Goal: Information Seeking & Learning: Check status

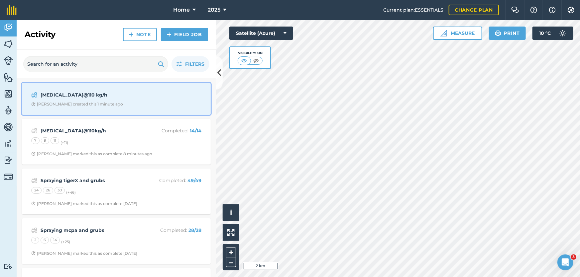
click at [148, 98] on div "[MEDICAL_DATA]@110 kg/h" at bounding box center [116, 95] width 170 height 8
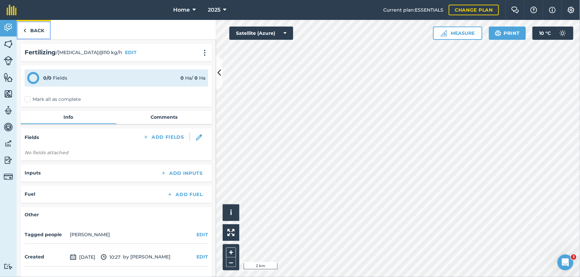
click at [38, 23] on link "Back" at bounding box center [34, 30] width 34 height 20
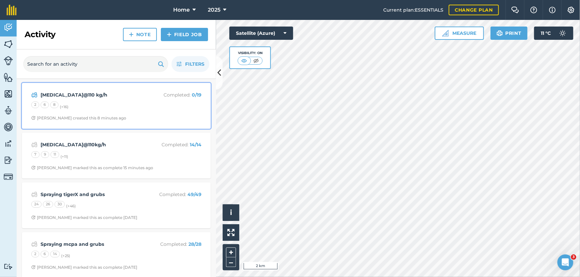
click at [132, 104] on div "2 6 8 (+ 16 )" at bounding box center [116, 106] width 170 height 9
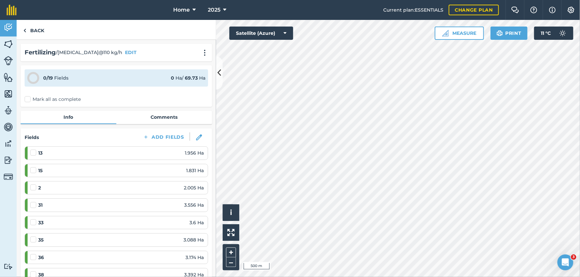
click at [408, 4] on div "Home 2025 Current plan : ESSENTIALS Change plan Farm Chat Help Info Settings Ho…" at bounding box center [290, 138] width 580 height 277
click at [47, 31] on link "Back" at bounding box center [34, 30] width 34 height 20
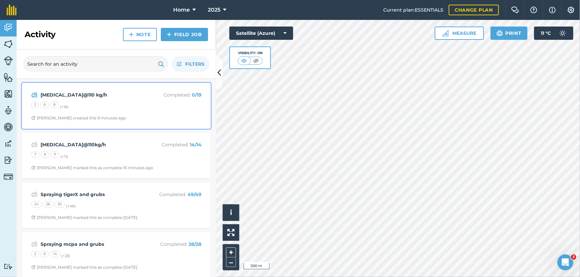
click at [130, 112] on div "Urea@110 kg/h Completed : 0 / 19 2 6 8 (+ 16 ) Stephen S created this 9 minutes…" at bounding box center [116, 106] width 181 height 38
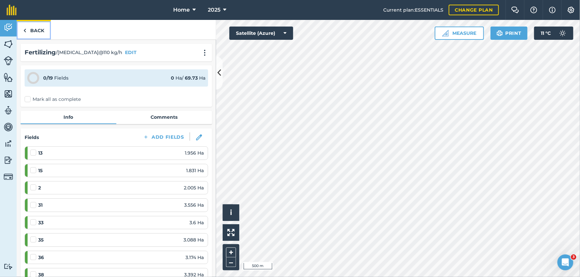
click at [41, 34] on link "Back" at bounding box center [34, 30] width 34 height 20
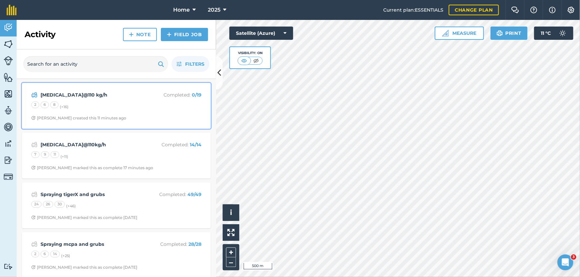
click at [122, 110] on div "2 6 8 (+ 16 )" at bounding box center [116, 106] width 170 height 9
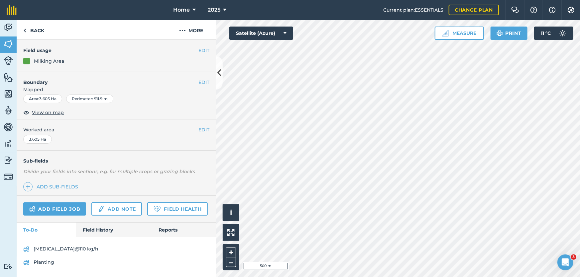
scroll to position [72, 0]
click at [94, 230] on link "Field History" at bounding box center [113, 230] width 75 height 15
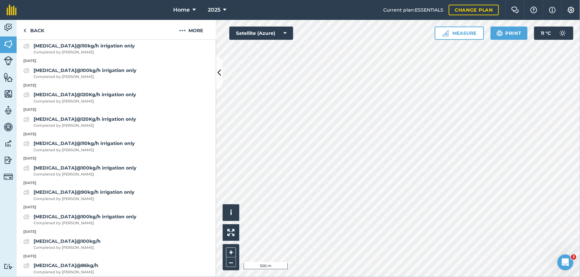
scroll to position [246, 0]
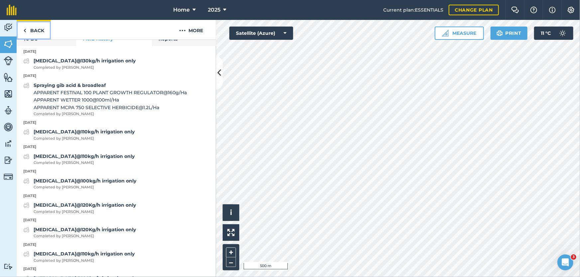
click at [30, 30] on link "Back" at bounding box center [34, 30] width 34 height 20
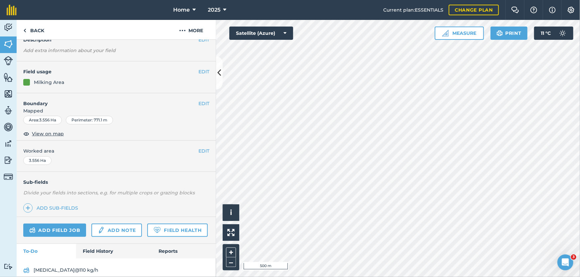
scroll to position [86, 0]
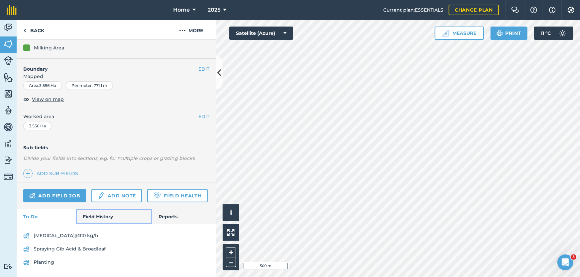
click at [97, 216] on link "Field History" at bounding box center [113, 217] width 75 height 15
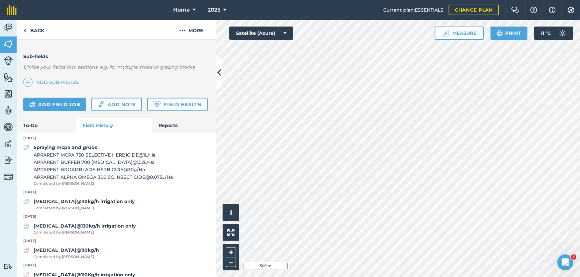
scroll to position [176, 0]
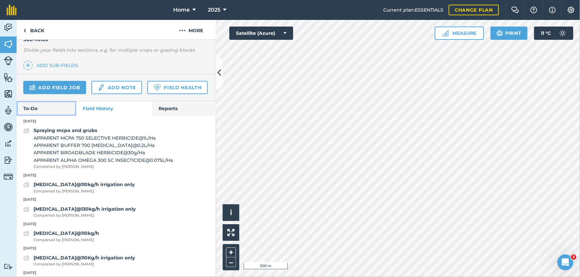
click at [48, 116] on link "To-Do" at bounding box center [46, 108] width 59 height 15
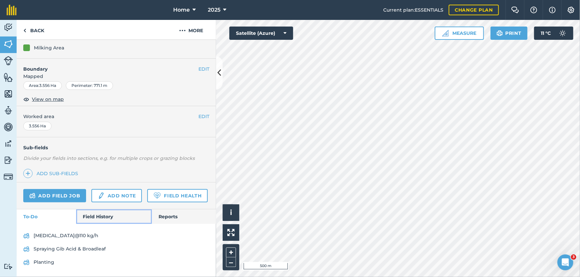
click at [106, 219] on link "Field History" at bounding box center [113, 217] width 75 height 15
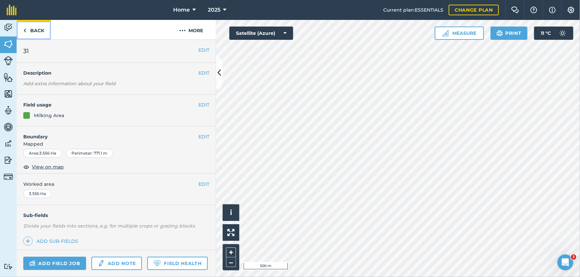
click at [40, 36] on link "Back" at bounding box center [34, 30] width 34 height 20
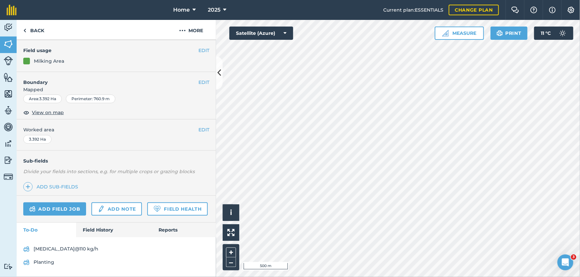
scroll to position [72, 0]
click at [103, 229] on link "Field History" at bounding box center [113, 230] width 75 height 15
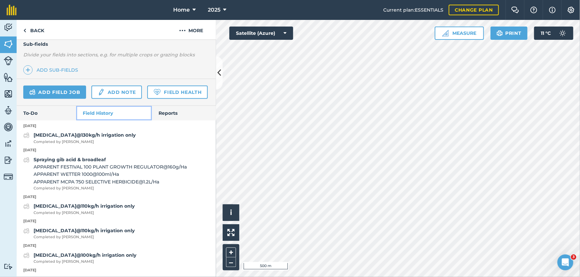
scroll to position [103, 0]
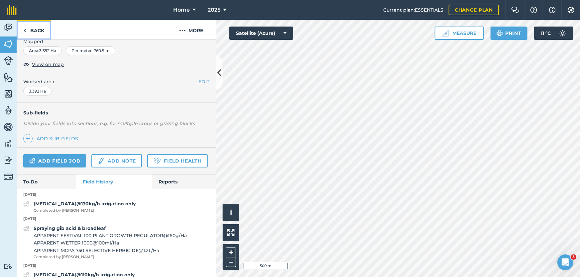
click at [38, 28] on link "Back" at bounding box center [34, 30] width 34 height 20
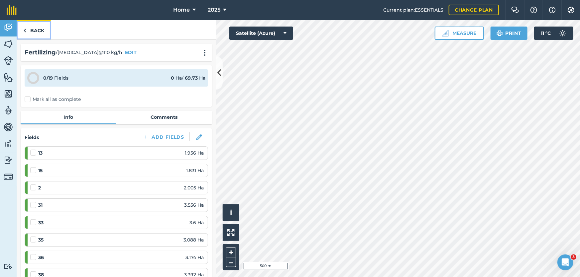
click at [32, 31] on link "Back" at bounding box center [34, 30] width 34 height 20
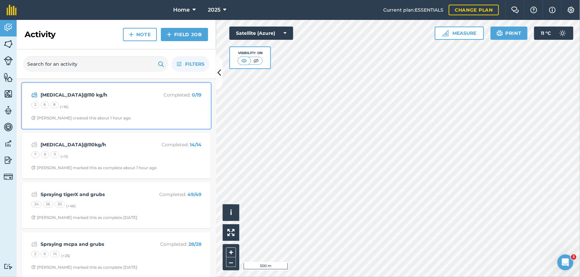
click at [96, 101] on div "Urea@110 kg/h Completed : 0 / 19 2 6 8 (+ 16 ) Stephen S created this about 1 h…" at bounding box center [116, 106] width 181 height 38
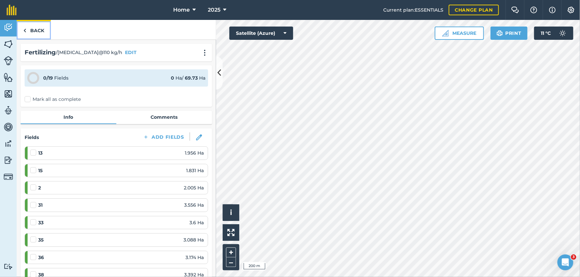
click at [39, 34] on link "Back" at bounding box center [34, 30] width 34 height 20
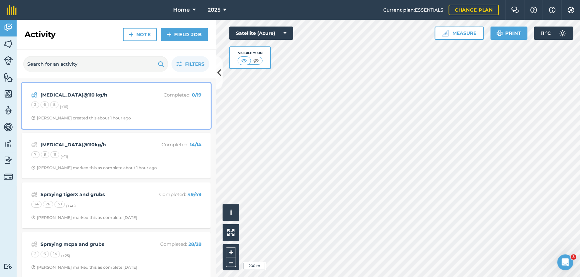
click at [138, 117] on span "Stephen S created this about 1 hour ago" at bounding box center [116, 118] width 170 height 5
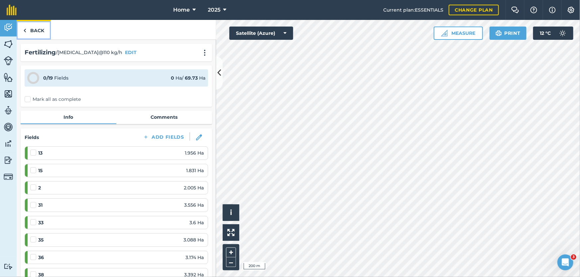
click at [36, 30] on link "Back" at bounding box center [34, 30] width 34 height 20
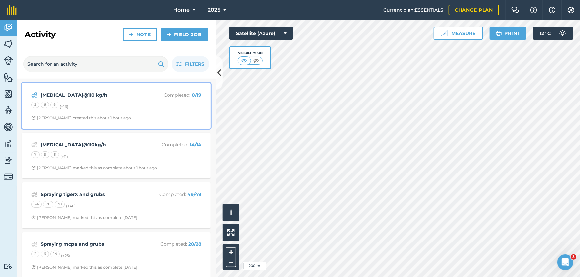
click at [122, 100] on div "Urea@110 kg/h Completed : 0 / 19 2 6 8 (+ 16 ) Stephen S created this about 1 h…" at bounding box center [116, 106] width 181 height 38
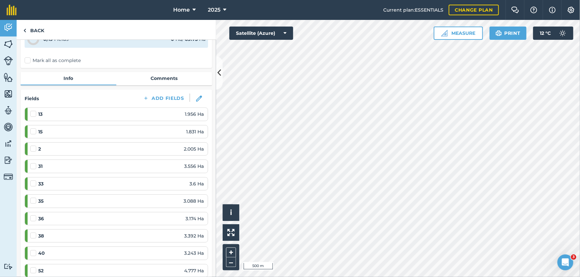
scroll to position [30, 0]
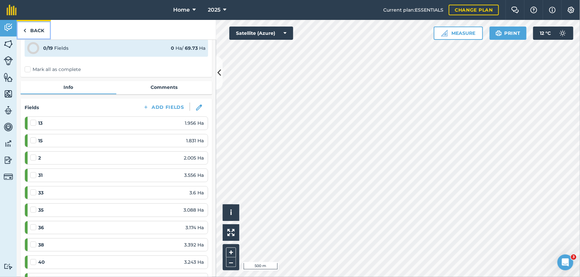
click at [36, 29] on link "Back" at bounding box center [34, 30] width 34 height 20
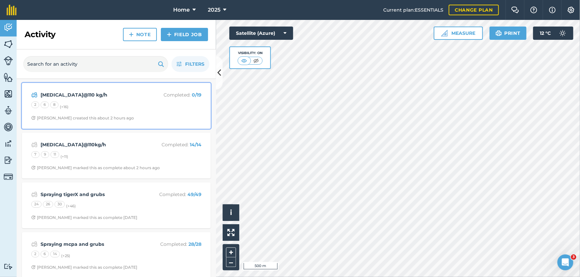
click at [140, 110] on div "2 6 8 (+ 16 )" at bounding box center [116, 106] width 170 height 9
